Goal: Task Accomplishment & Management: Manage account settings

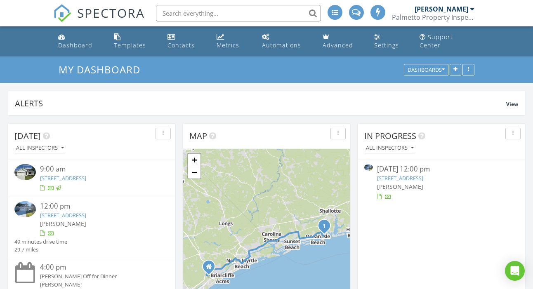
scroll to position [752, 534]
click at [74, 47] on div "Dashboard" at bounding box center [75, 45] width 34 height 8
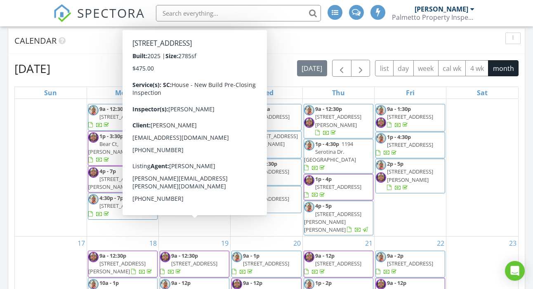
scroll to position [208, 0]
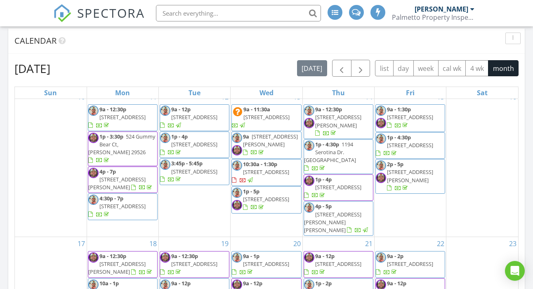
click at [44, 162] on div "10" at bounding box center [51, 163] width 72 height 147
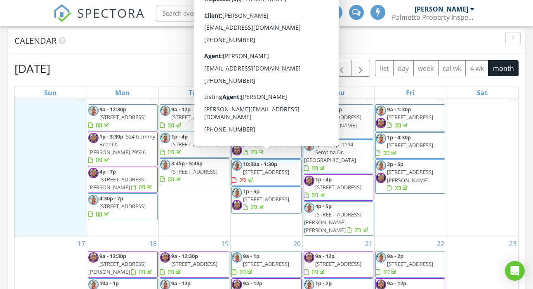
click at [268, 168] on span "[STREET_ADDRESS]" at bounding box center [266, 171] width 46 height 7
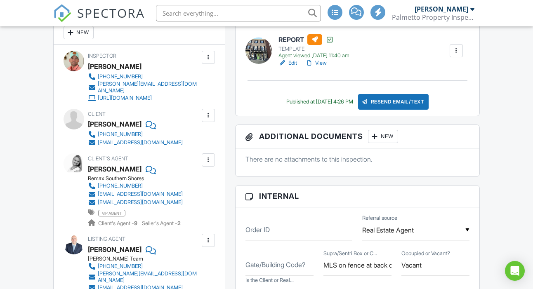
scroll to position [170, 0]
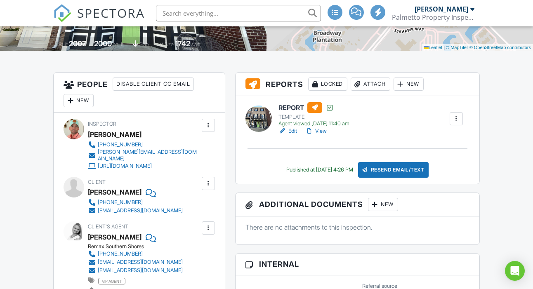
click at [415, 177] on div "Resend Email/Text" at bounding box center [393, 170] width 71 height 16
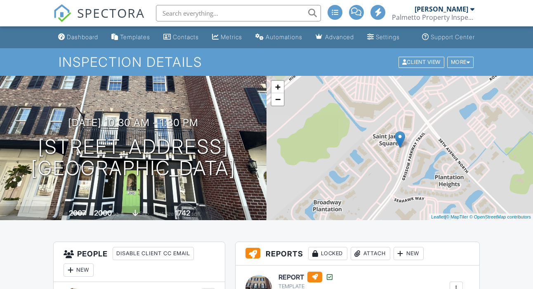
click at [76, 40] on div "Dashboard" at bounding box center [82, 36] width 31 height 7
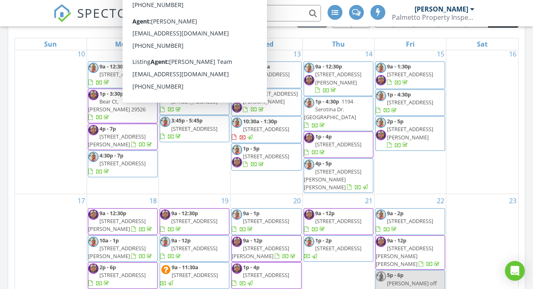
scroll to position [202, 0]
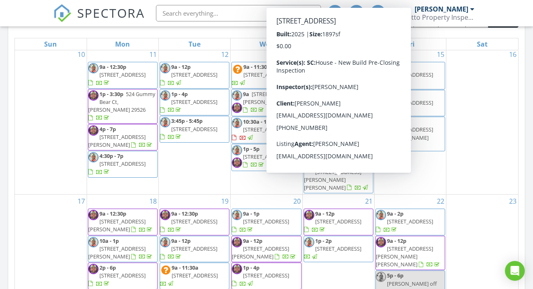
click at [477, 127] on div "16" at bounding box center [483, 121] width 72 height 147
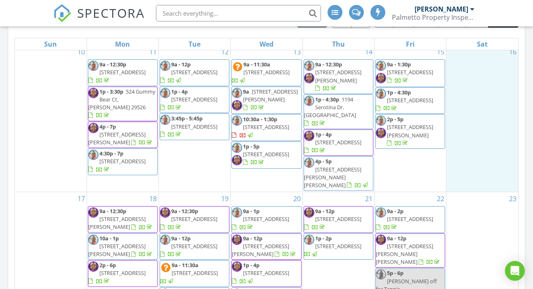
scroll to position [206, 0]
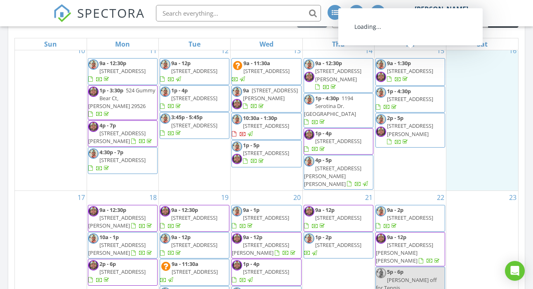
click at [223, 12] on input "text" at bounding box center [238, 13] width 165 height 17
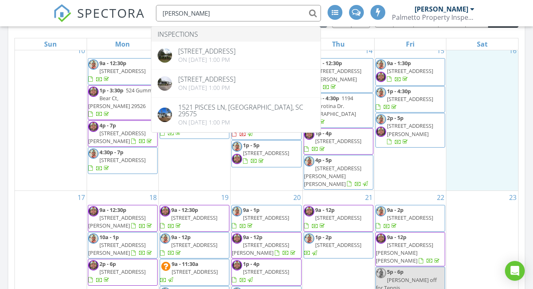
click at [483, 128] on div "16" at bounding box center [483, 117] width 72 height 147
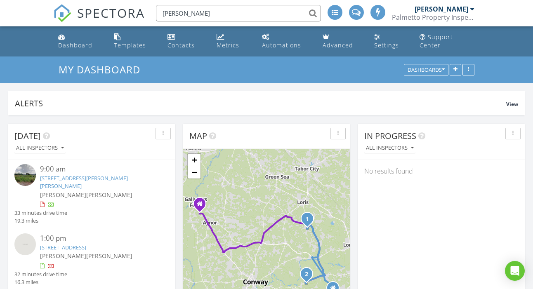
scroll to position [0, 0]
type input "Alan C"
click at [393, 45] on div "Settings" at bounding box center [386, 45] width 25 height 8
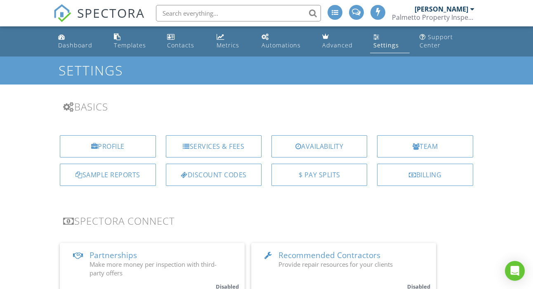
click at [472, 9] on div at bounding box center [473, 9] width 4 height 7
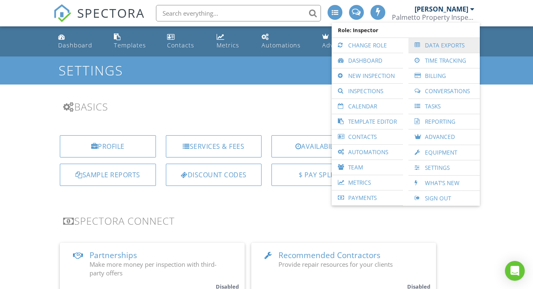
click at [452, 49] on link "Data Exports" at bounding box center [444, 45] width 63 height 15
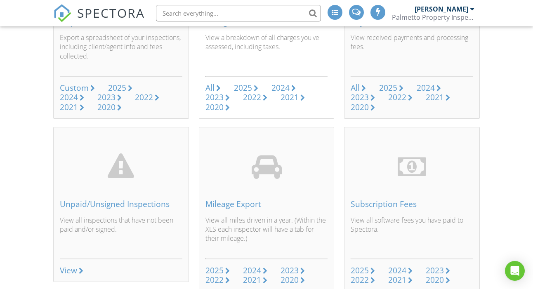
scroll to position [192, 0]
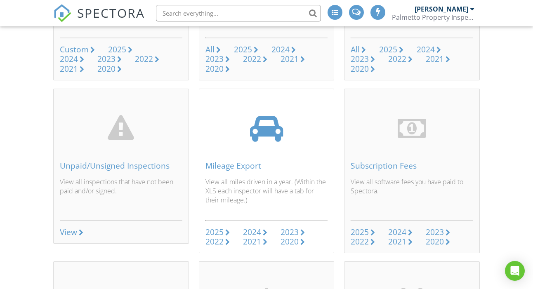
click at [221, 231] on div "2025" at bounding box center [215, 232] width 18 height 11
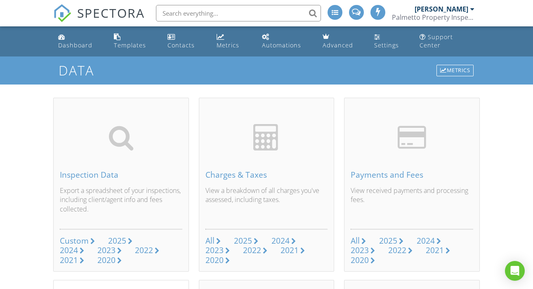
scroll to position [0, 0]
click at [79, 46] on div "Dashboard" at bounding box center [75, 45] width 34 height 8
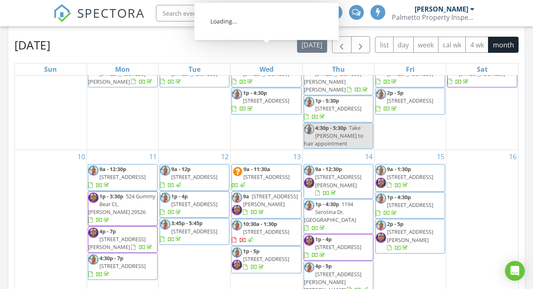
scroll to position [168, 0]
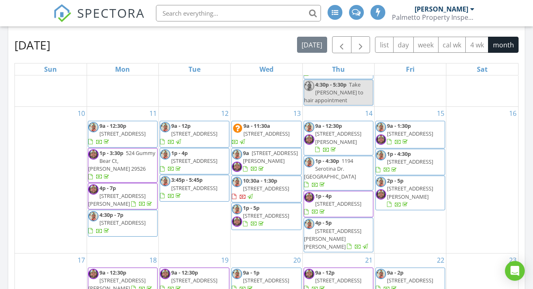
click at [58, 122] on div "10" at bounding box center [51, 180] width 72 height 147
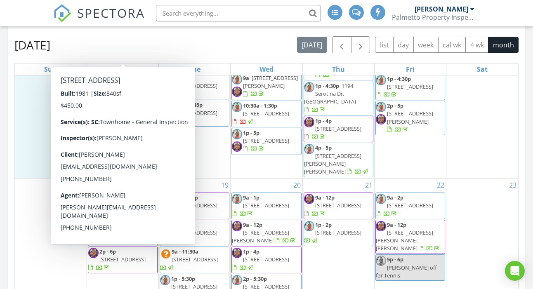
scroll to position [242, 0]
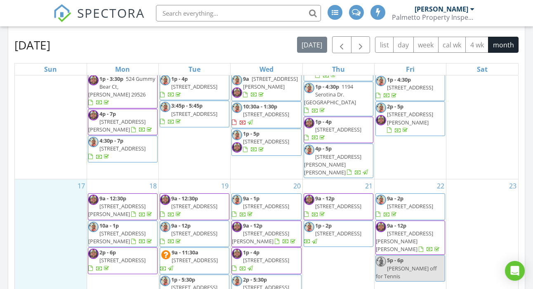
click at [35, 211] on div "17" at bounding box center [51, 255] width 72 height 150
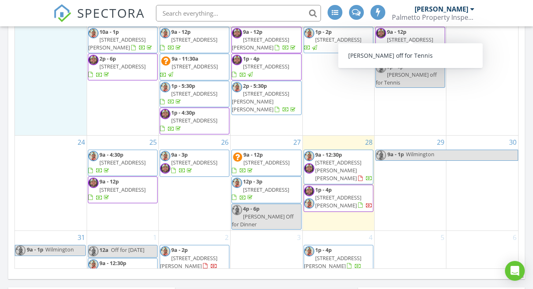
scroll to position [294, 0]
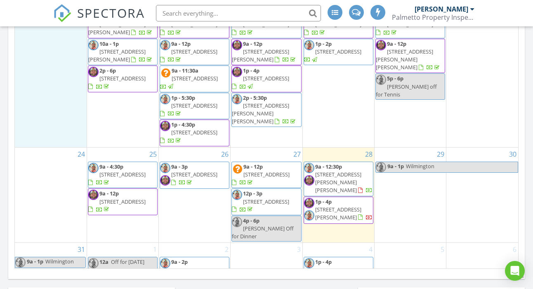
click at [343, 163] on span "9a - 12:30p 3085 Canady Ln, Loris 29569" at bounding box center [338, 179] width 69 height 32
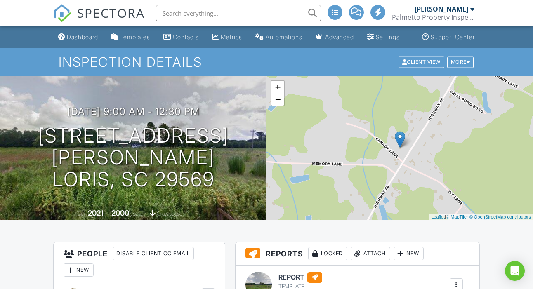
click at [70, 40] on div "Dashboard" at bounding box center [82, 36] width 31 height 7
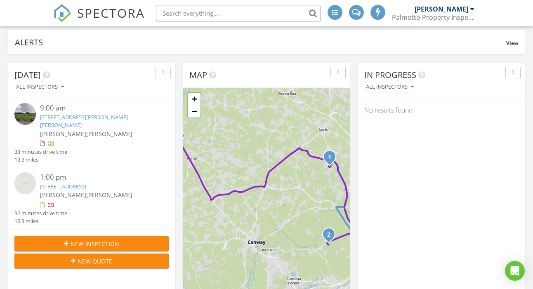
scroll to position [62, 0]
